Goal: Task Accomplishment & Management: Manage account settings

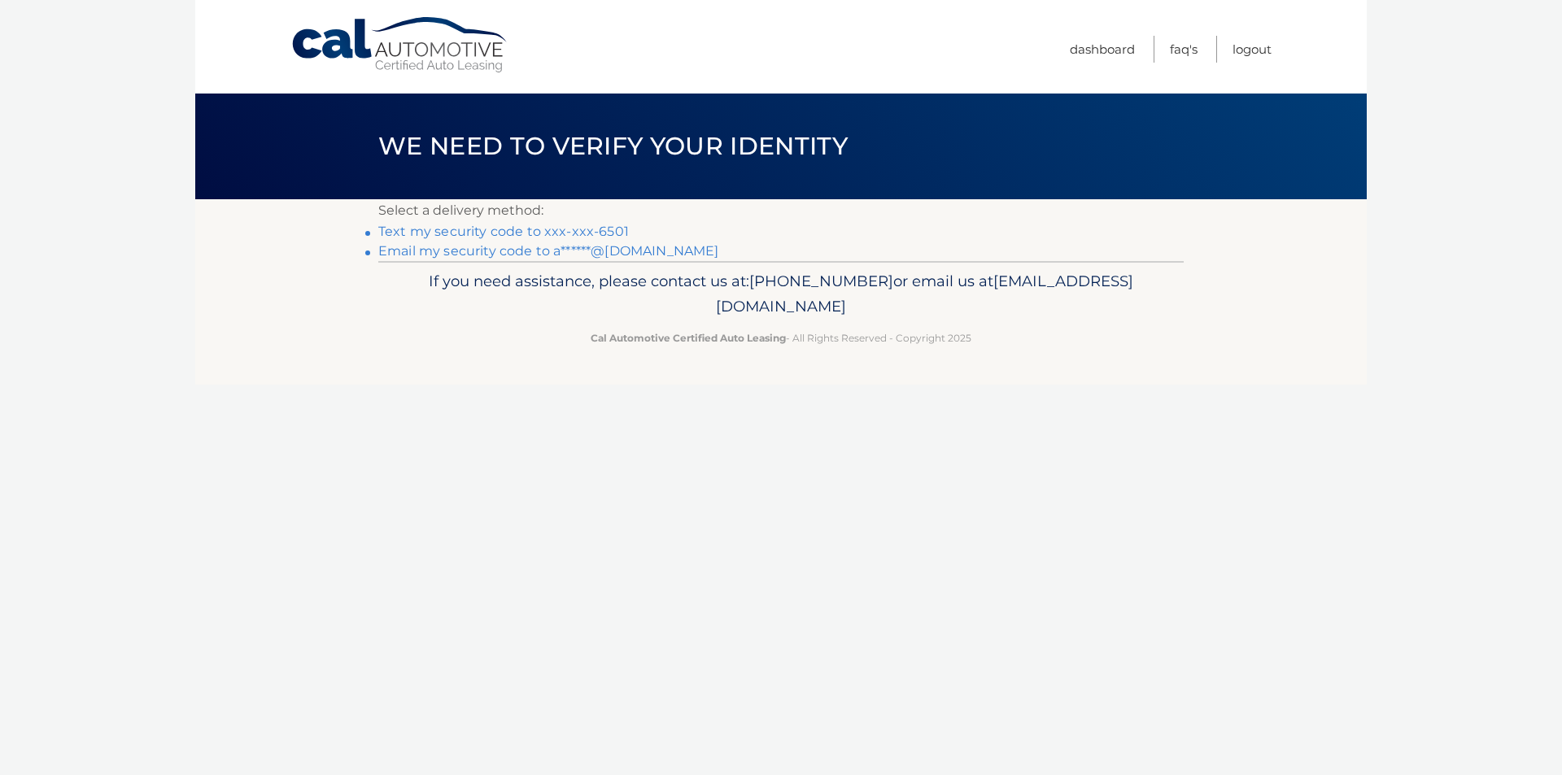
click at [575, 235] on link "Text my security code to xxx-xxx-6501" at bounding box center [503, 231] width 250 height 15
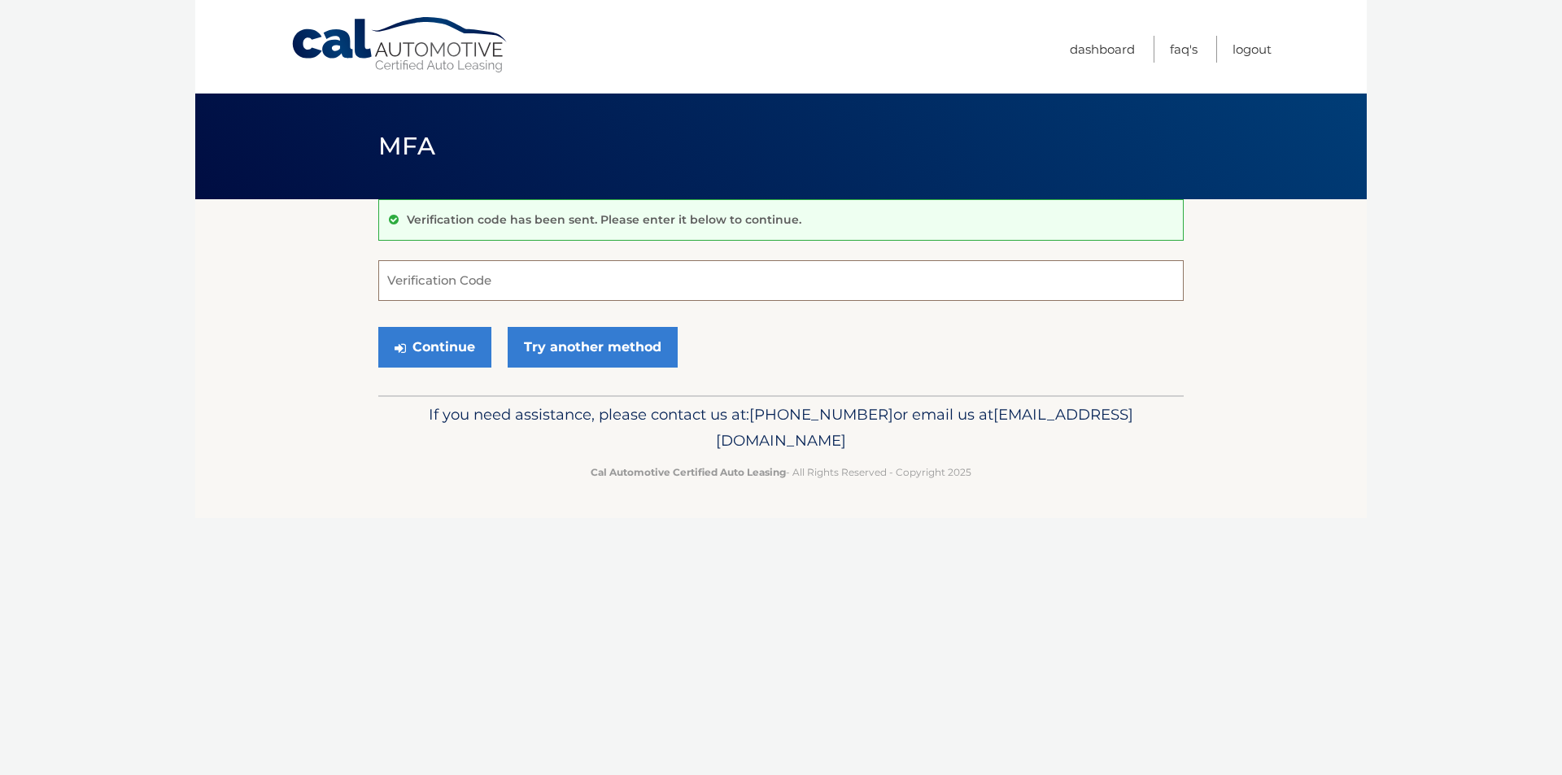
click at [547, 267] on input "Verification Code" at bounding box center [780, 280] width 805 height 41
type input "772581"
click at [427, 338] on button "Continue" at bounding box center [434, 347] width 113 height 41
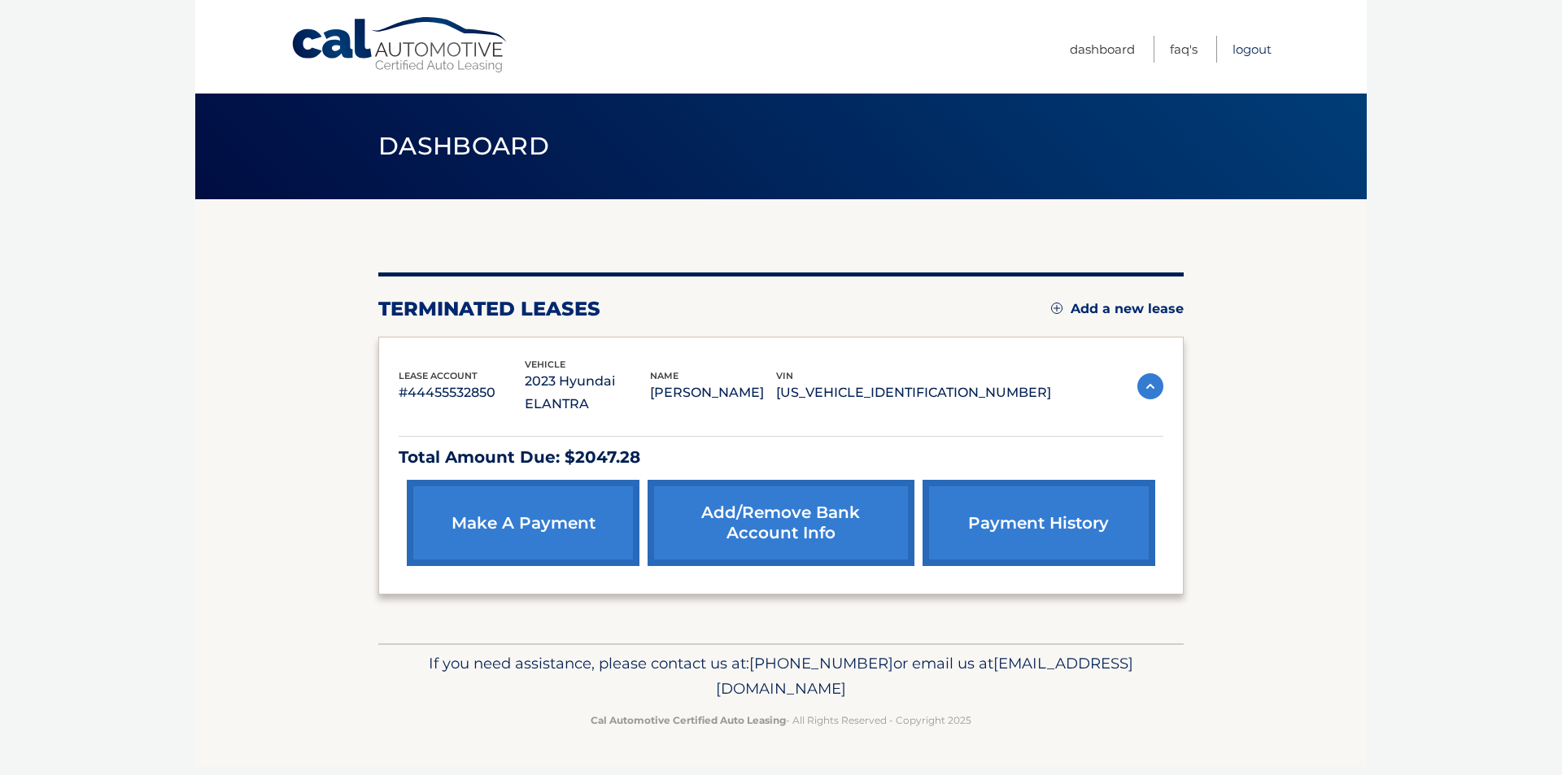
click at [1252, 50] on link "Logout" at bounding box center [1251, 49] width 39 height 27
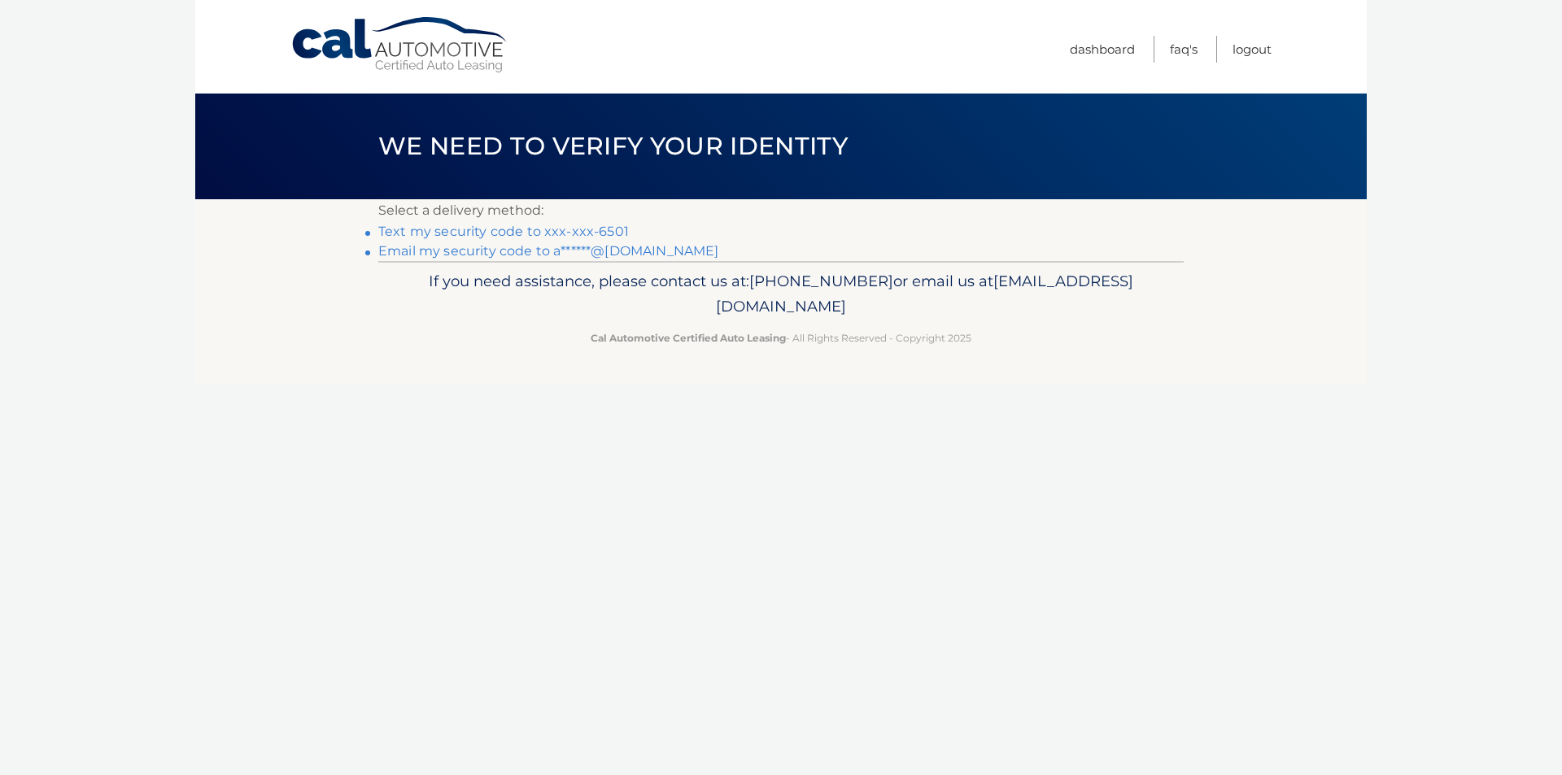
click at [582, 231] on link "Text my security code to xxx-xxx-6501" at bounding box center [503, 231] width 250 height 15
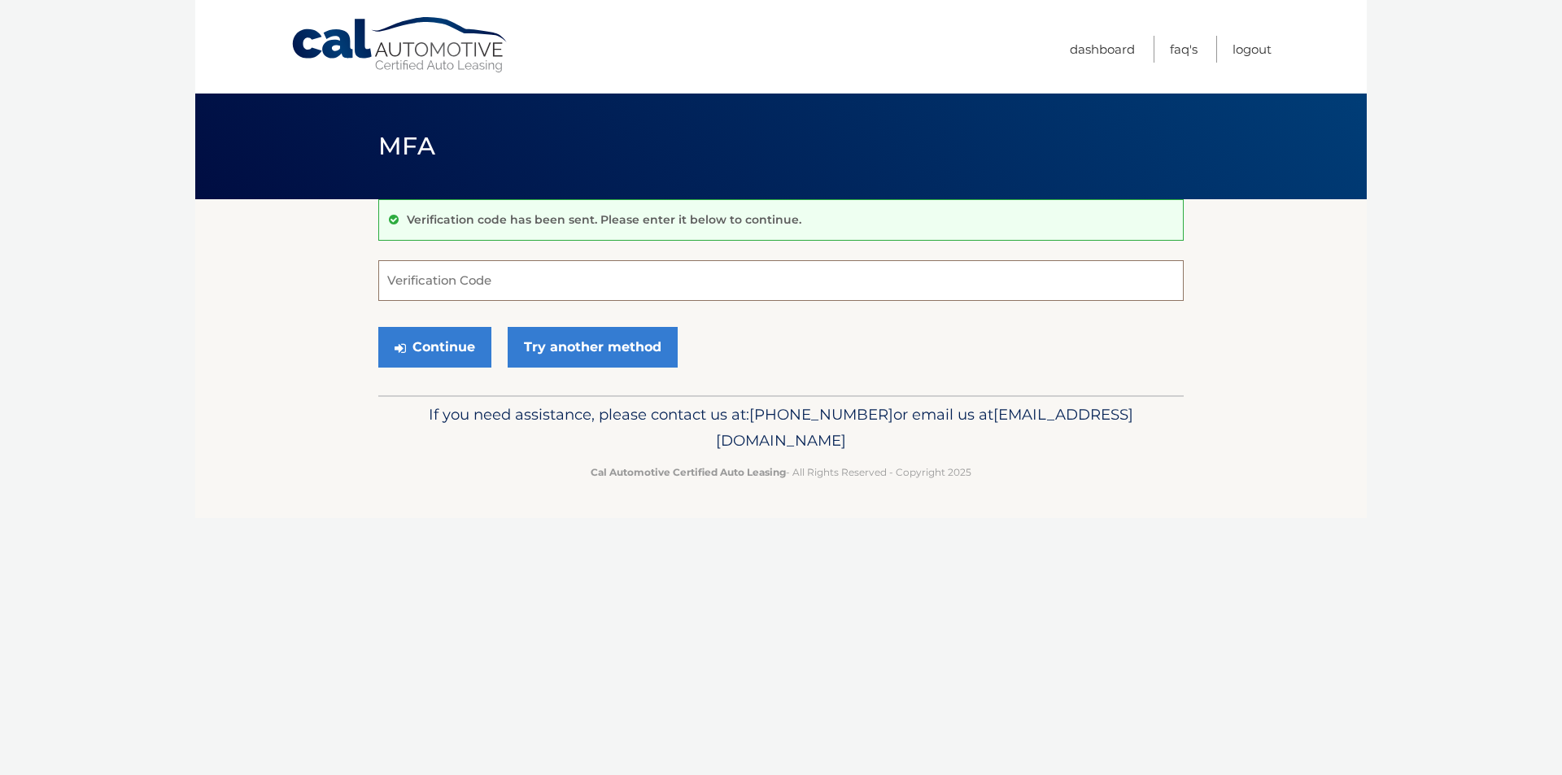
drag, startPoint x: 464, startPoint y: 285, endPoint x: 484, endPoint y: 276, distance: 21.5
click at [468, 282] on input "Verification Code" at bounding box center [780, 280] width 805 height 41
type input "441428"
click at [467, 330] on button "Continue" at bounding box center [434, 347] width 113 height 41
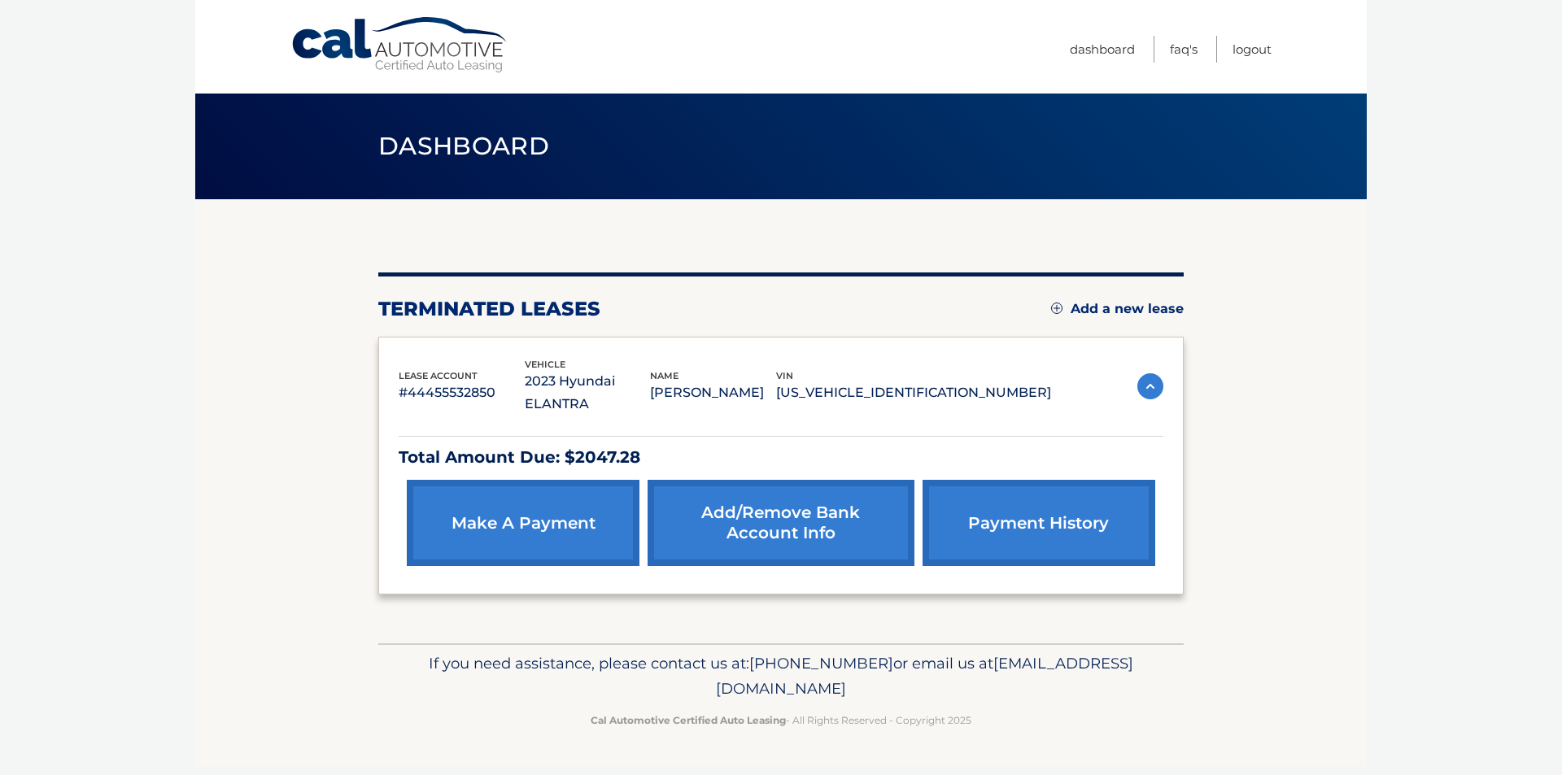
click at [609, 510] on link "make a payment" at bounding box center [523, 523] width 233 height 86
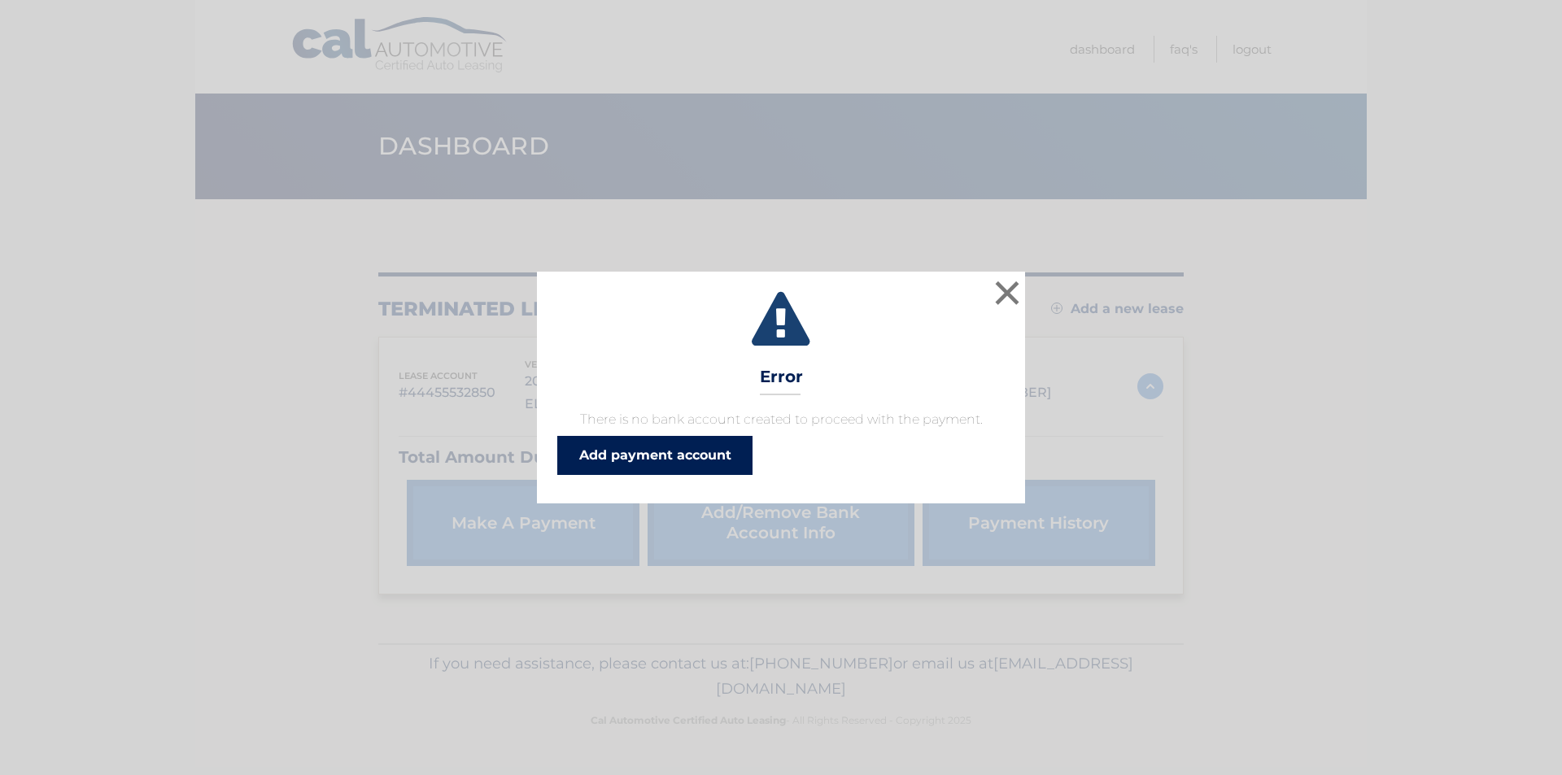
click at [694, 464] on link "Add payment account" at bounding box center [654, 455] width 195 height 39
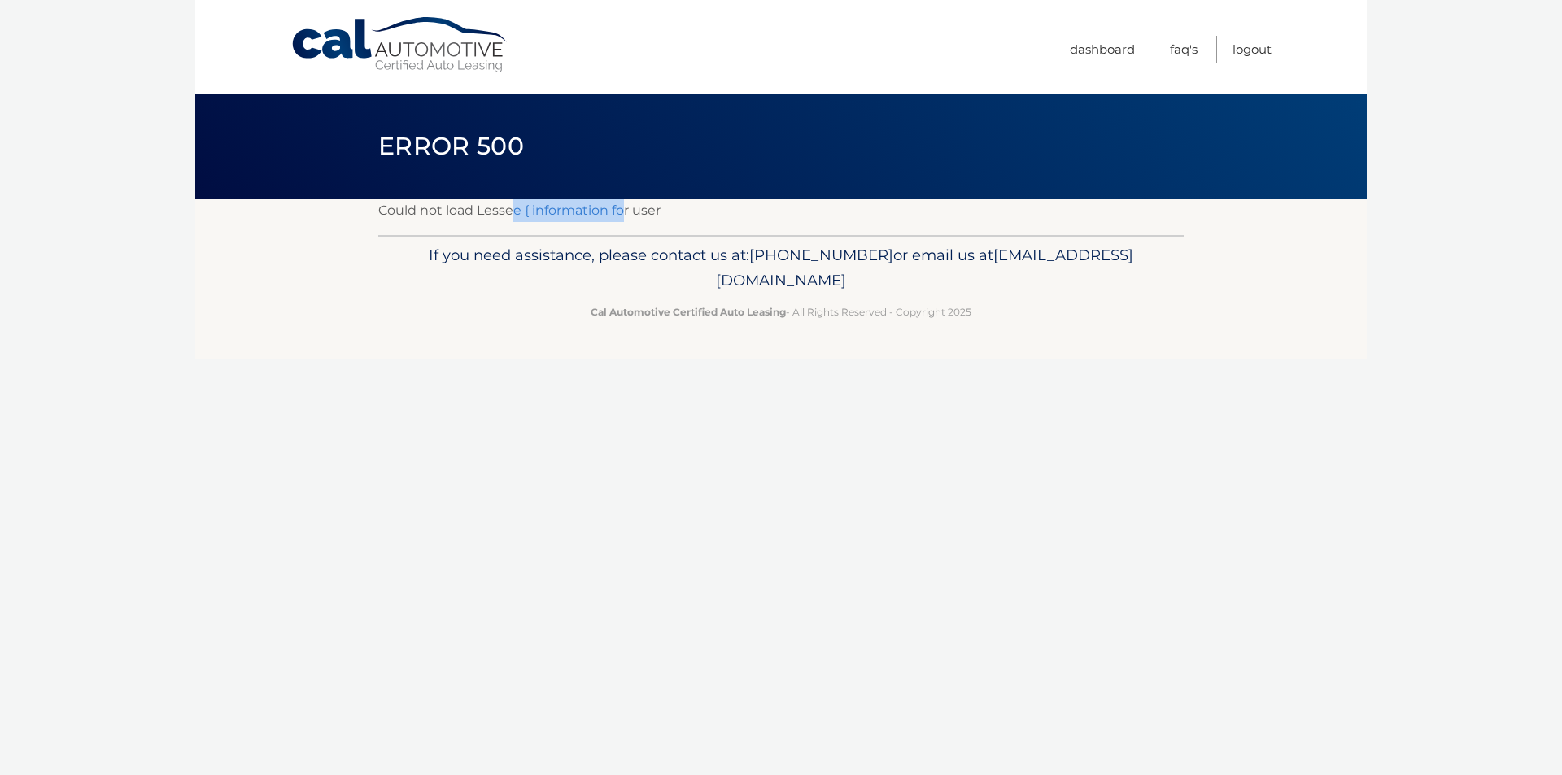
drag, startPoint x: 514, startPoint y: 210, endPoint x: 623, endPoint y: 215, distance: 109.1
click at [623, 215] on p "Could not load Lessee { information for user" at bounding box center [780, 210] width 805 height 23
click at [652, 208] on p "Could not load Lessee { information for user" at bounding box center [780, 210] width 805 height 23
drag, startPoint x: 712, startPoint y: 201, endPoint x: 375, endPoint y: 221, distance: 337.3
click at [375, 221] on section "Could not load Lessee { information for user" at bounding box center [780, 217] width 1171 height 36
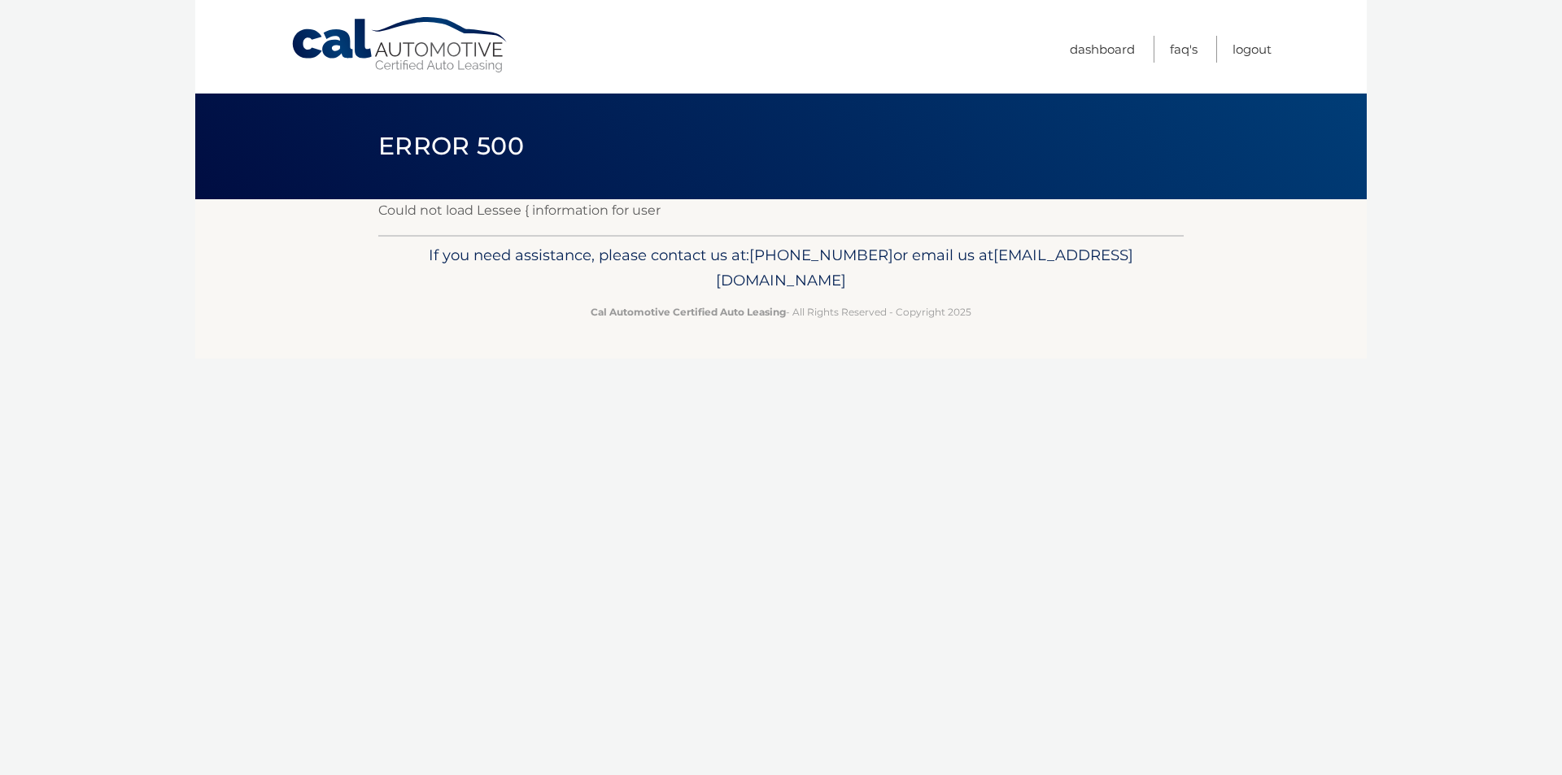
click at [468, 230] on div "Could not load Lessee { information for user" at bounding box center [780, 217] width 805 height 36
drag, startPoint x: 949, startPoint y: 258, endPoint x: 1075, endPoint y: 263, distance: 126.2
click at [1075, 263] on p "If you need assistance, please contact us at: 609-807-3200 or email us at Custo…" at bounding box center [781, 268] width 784 height 52
click at [1093, 43] on link "Dashboard" at bounding box center [1101, 49] width 65 height 27
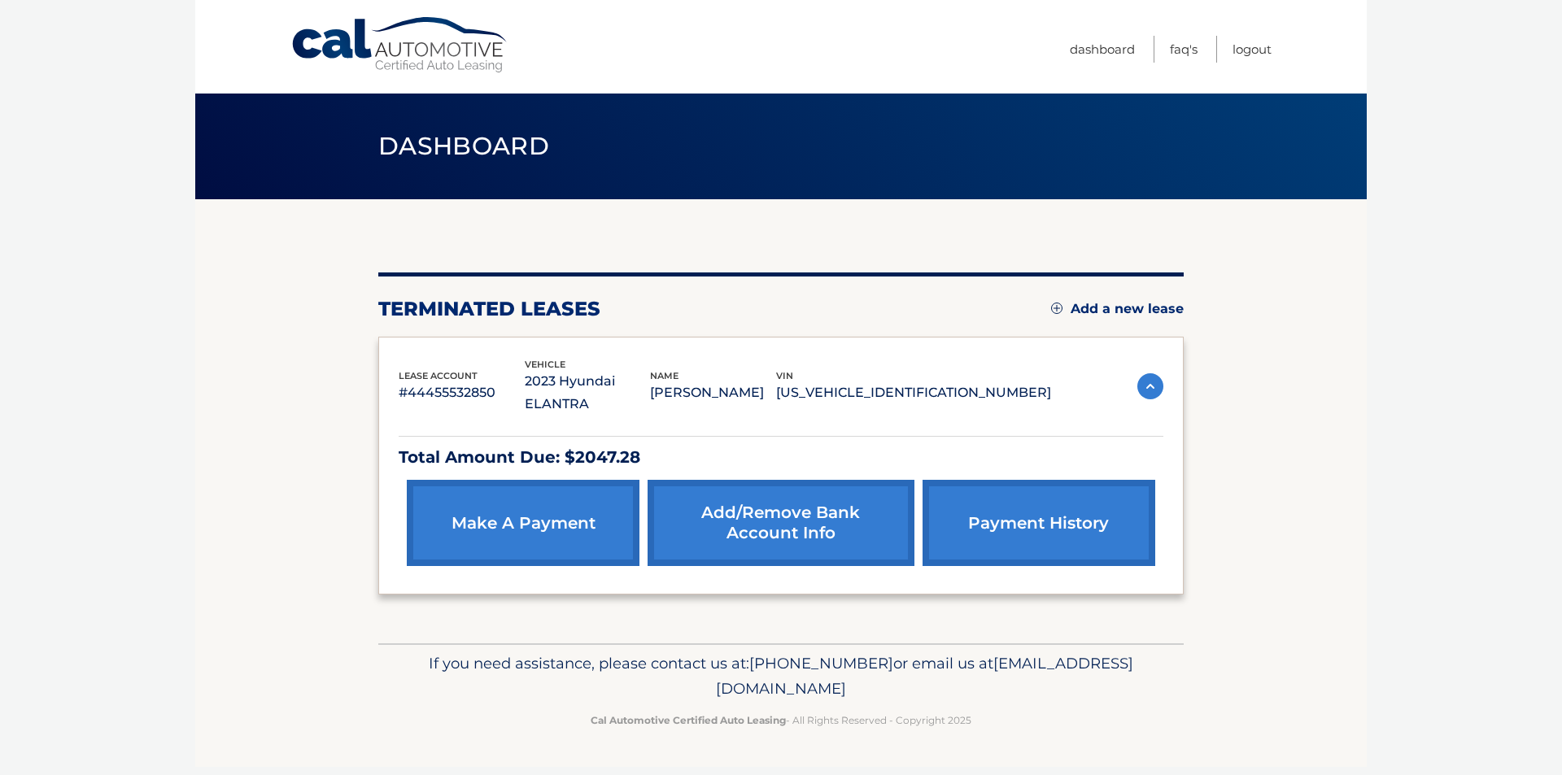
click at [591, 526] on link "make a payment" at bounding box center [523, 523] width 233 height 86
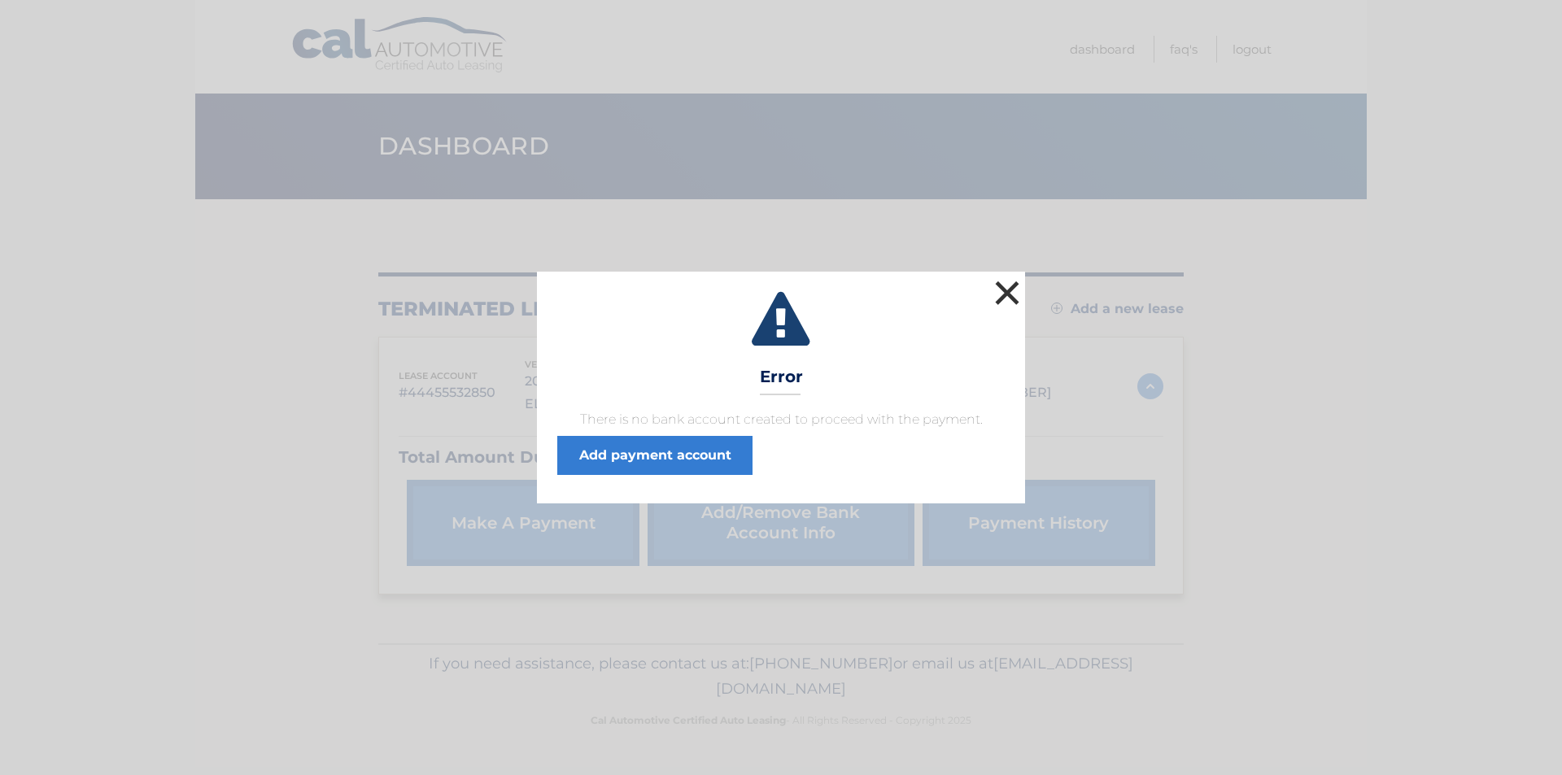
click at [998, 294] on button "×" at bounding box center [1007, 293] width 33 height 33
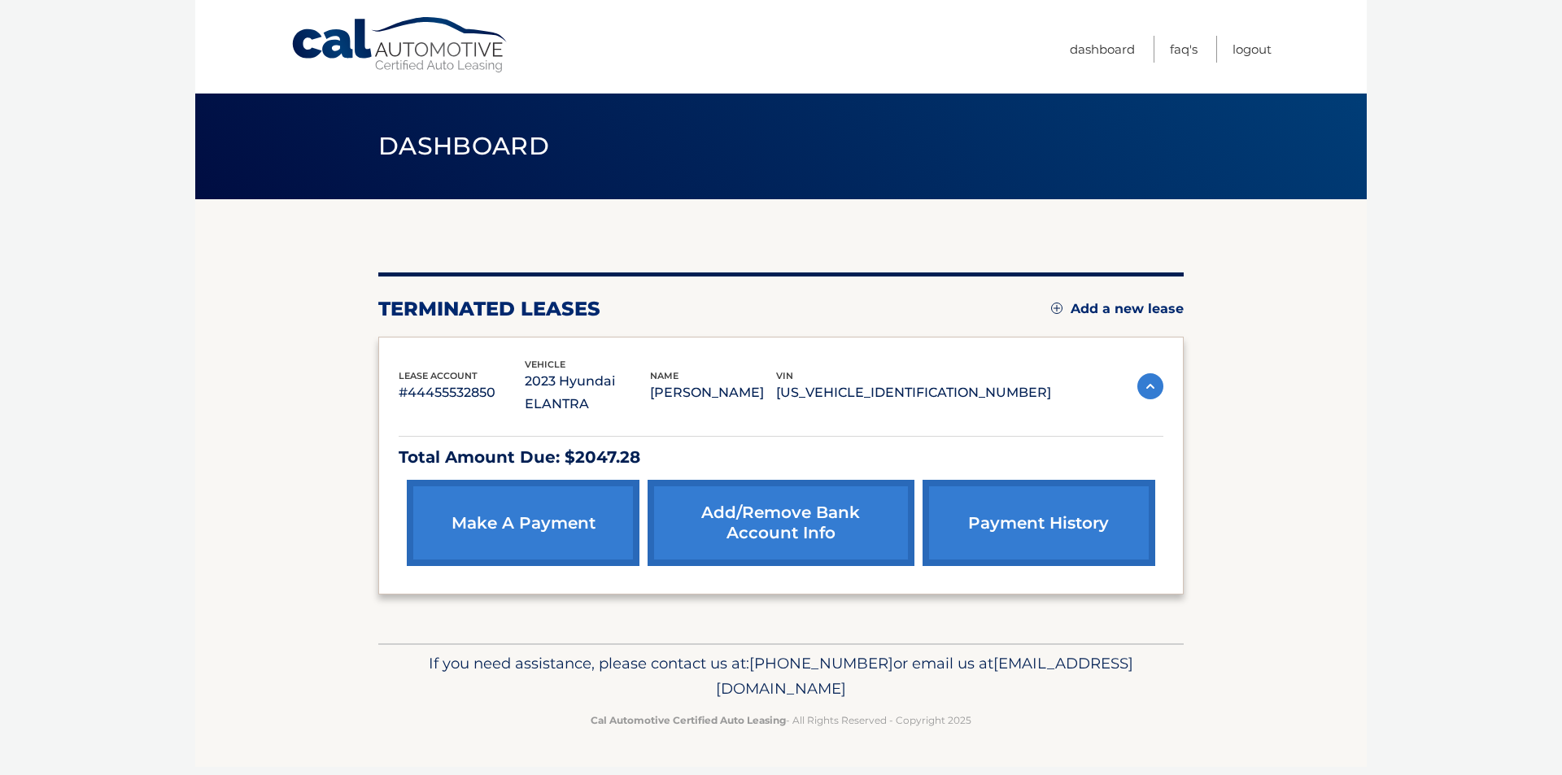
drag, startPoint x: 882, startPoint y: 387, endPoint x: 688, endPoint y: 375, distance: 194.8
click at [688, 375] on div "lease account #44455532850 vehicle 2023 Hyundai ELANTRA name ALISON VARGOS vin …" at bounding box center [725, 386] width 652 height 59
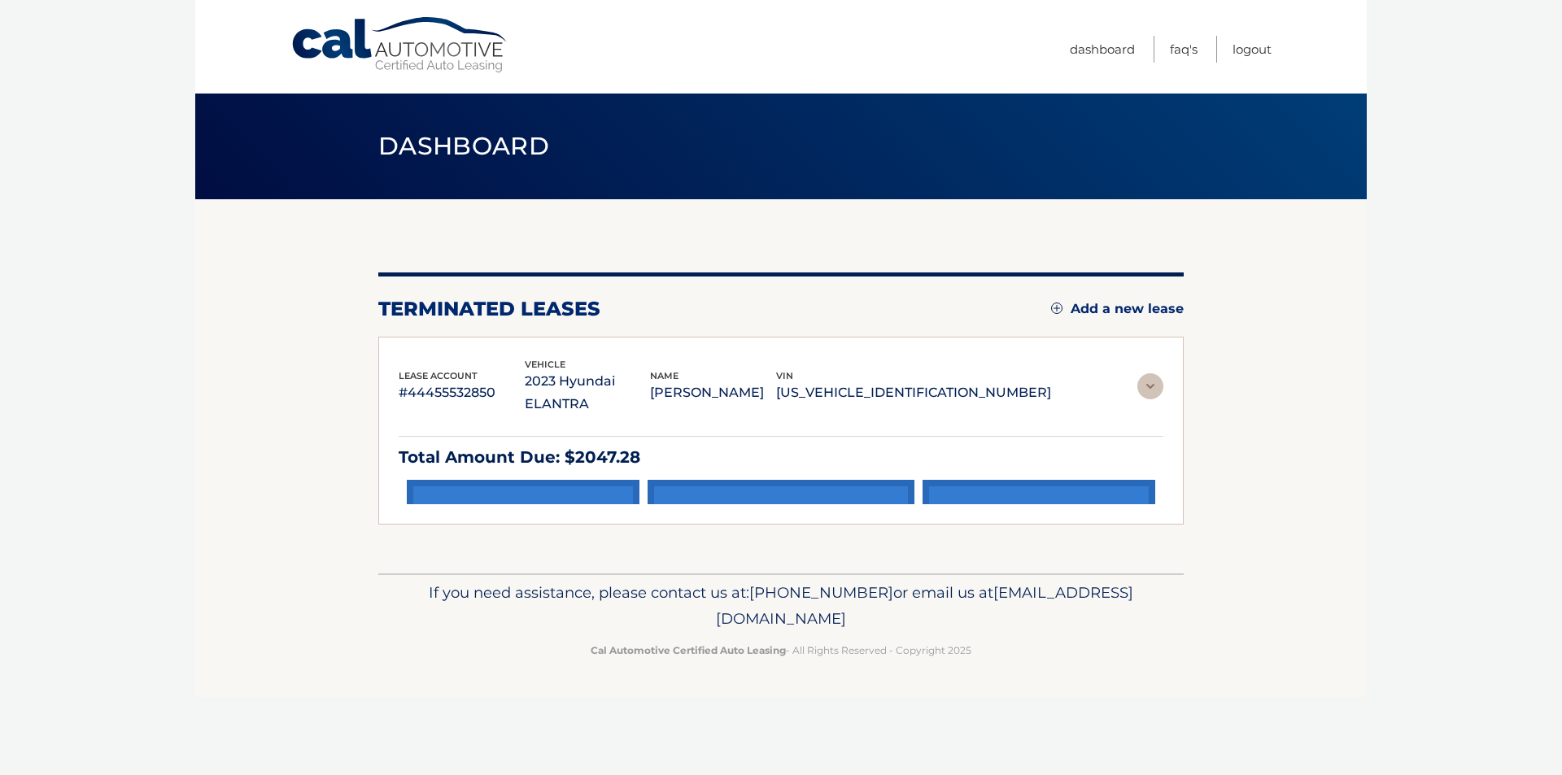
click at [651, 375] on p "2023 Hyundai ELANTRA" at bounding box center [588, 393] width 126 height 46
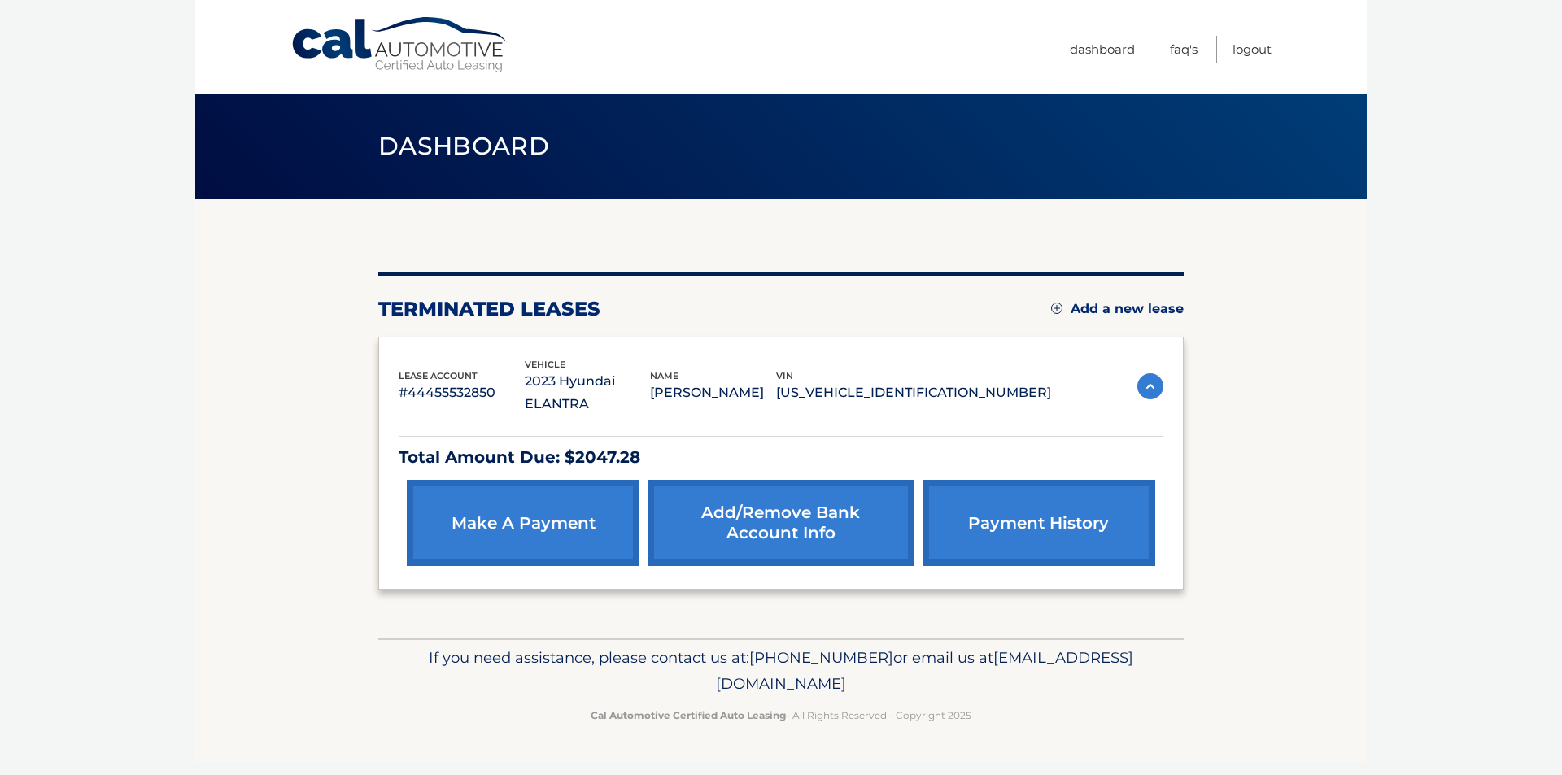
drag, startPoint x: 953, startPoint y: 359, endPoint x: 1078, endPoint y: 367, distance: 125.5
click at [1078, 367] on div "lease account #44455532850 vehicle 2023 Hyundai ELANTRA name ALISON VARGOS vin …" at bounding box center [781, 386] width 765 height 59
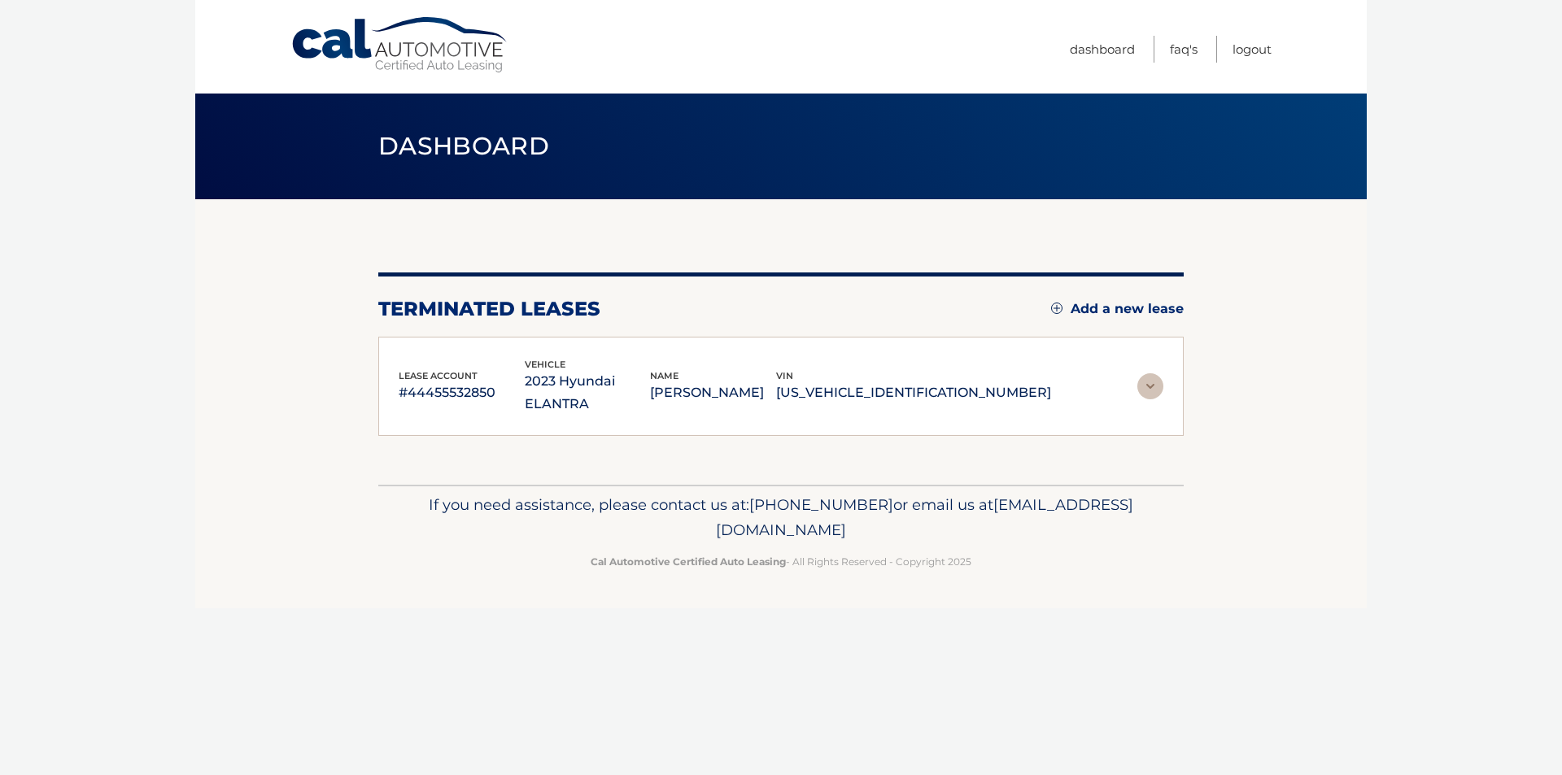
click at [1152, 358] on div "lease account #44455532850 vehicle 2023 Hyundai ELANTRA name ALISON VARGOS vin …" at bounding box center [781, 386] width 765 height 59
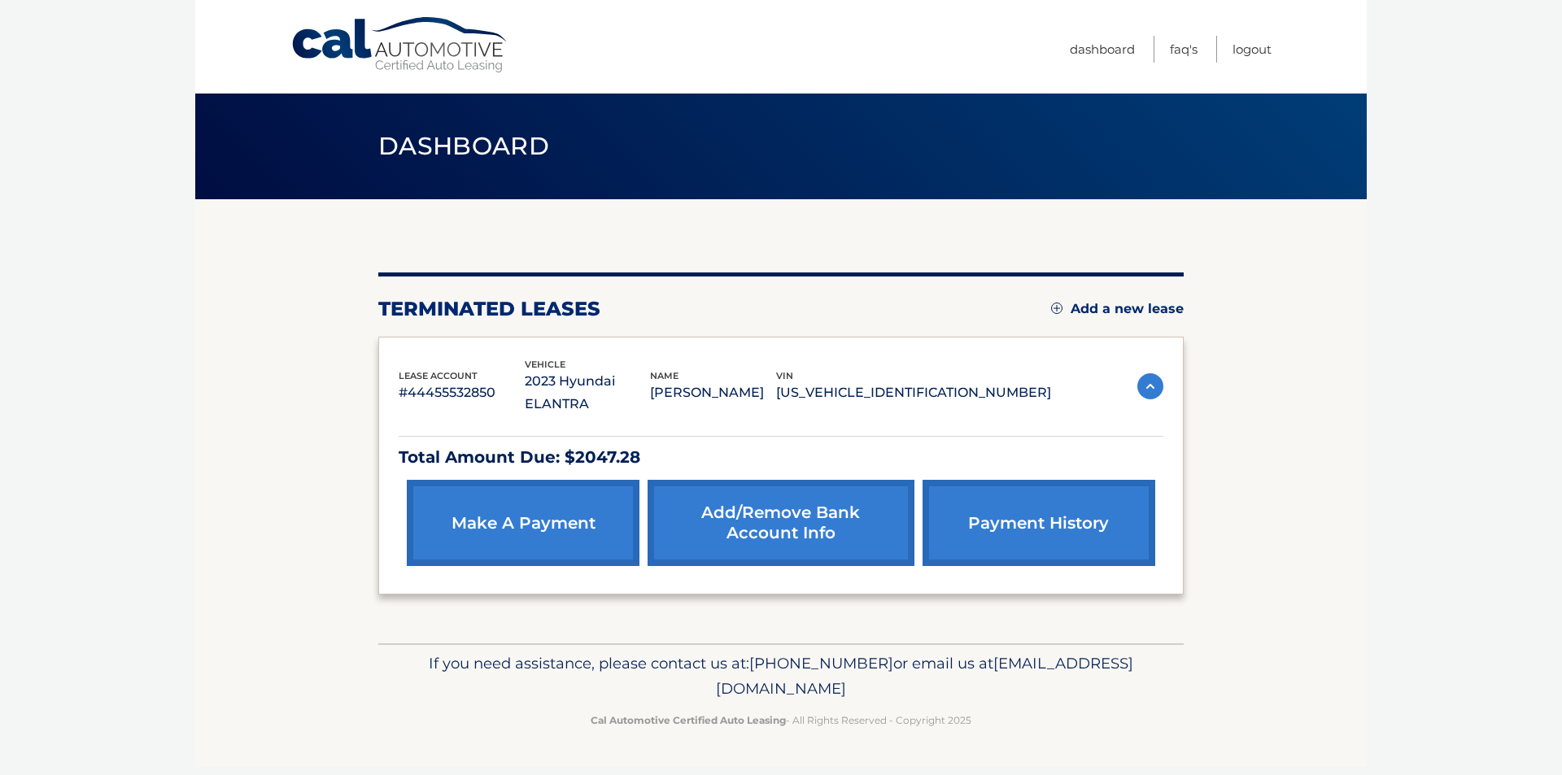
click at [1041, 507] on link "payment history" at bounding box center [1038, 523] width 233 height 86
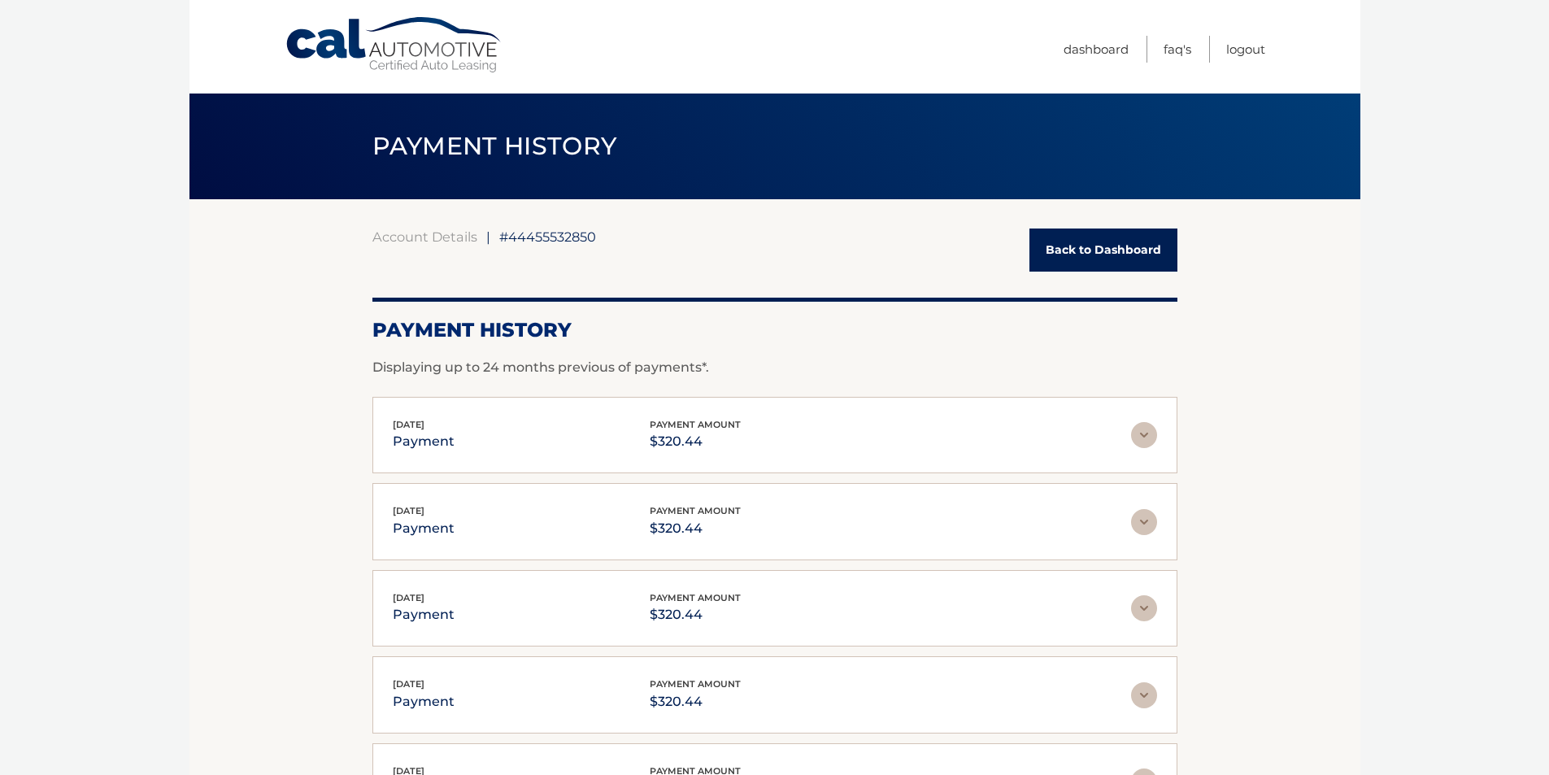
click at [1105, 247] on link "Back to Dashboard" at bounding box center [1104, 250] width 148 height 43
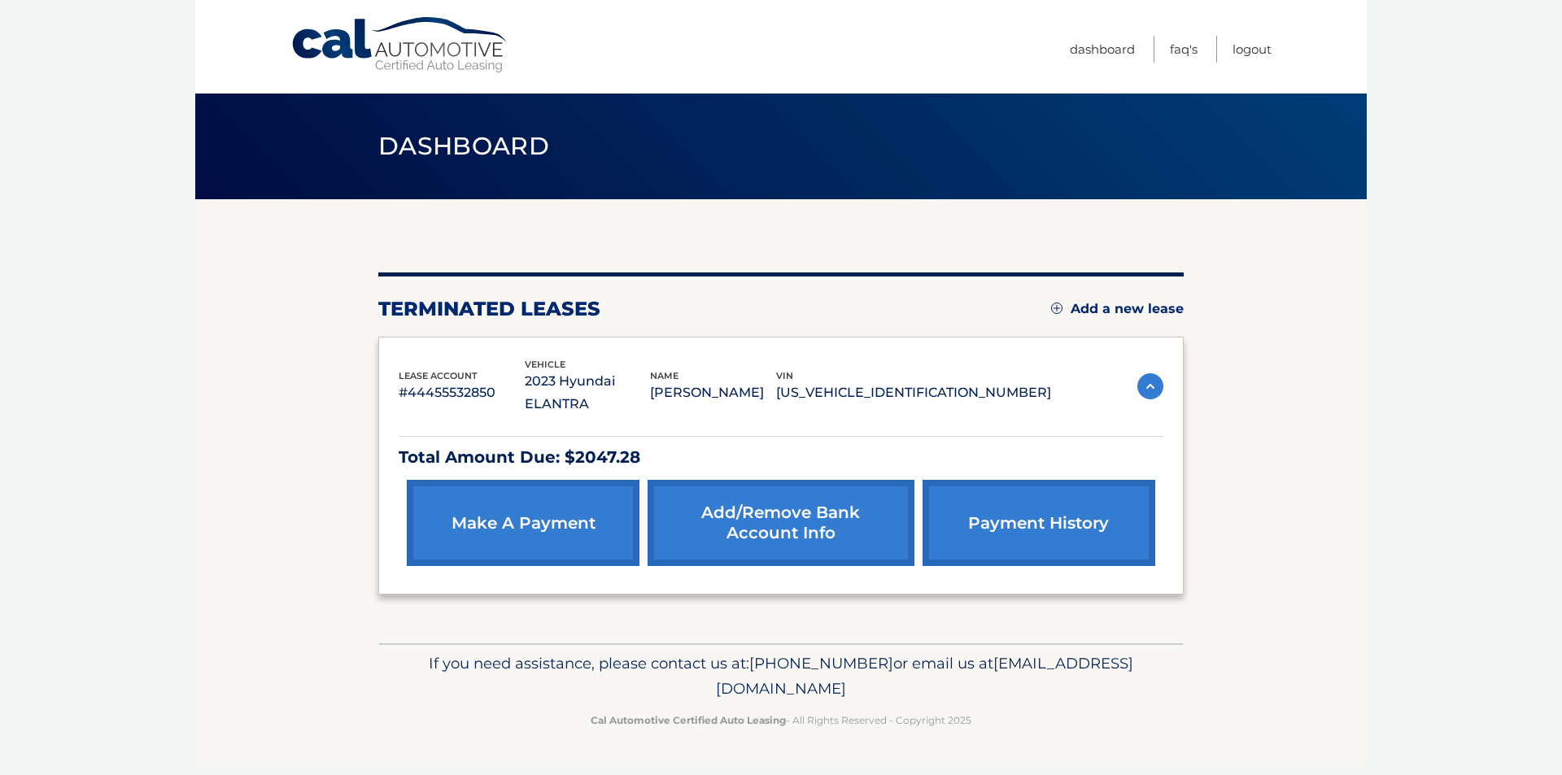
click at [764, 501] on link "Add/Remove bank account info" at bounding box center [780, 523] width 266 height 86
